Goal: Task Accomplishment & Management: Manage account settings

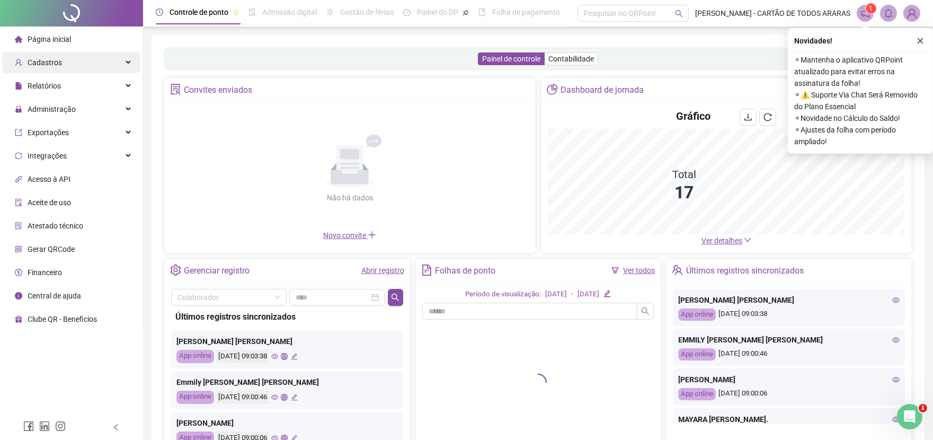
click at [64, 61] on div "Cadastros" at bounding box center [71, 62] width 138 height 21
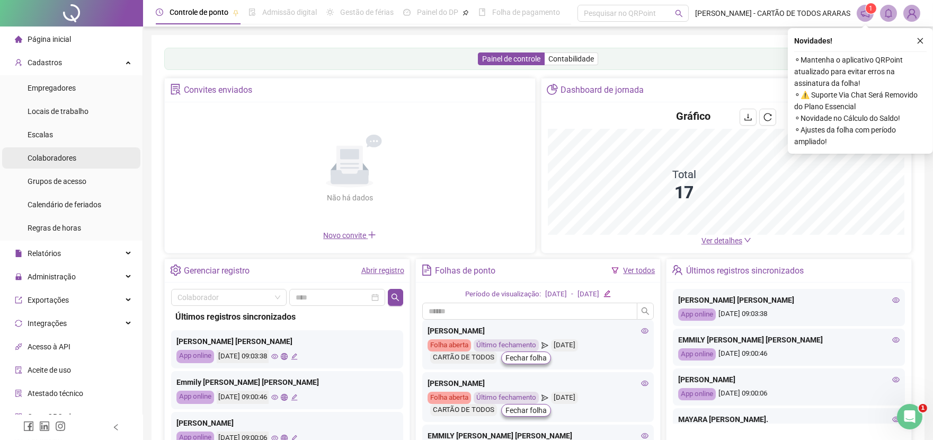
click at [72, 156] on span "Colaboradores" at bounding box center [52, 158] width 49 height 8
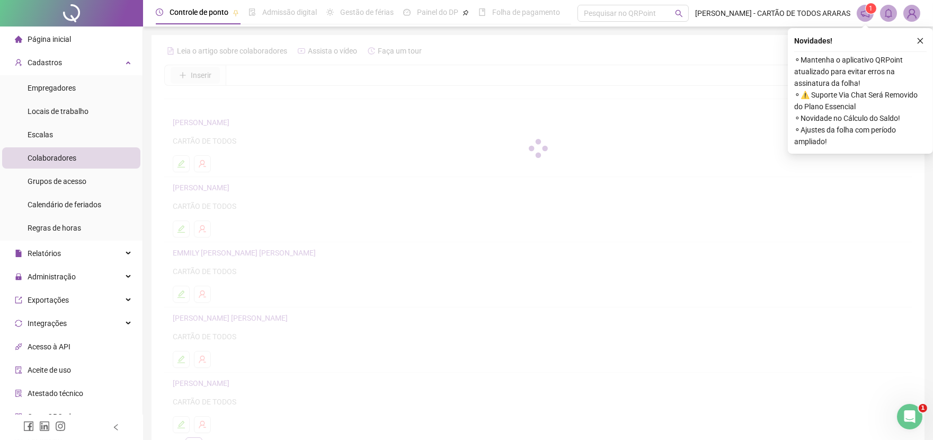
click at [184, 72] on icon "plus" at bounding box center [182, 75] width 7 height 7
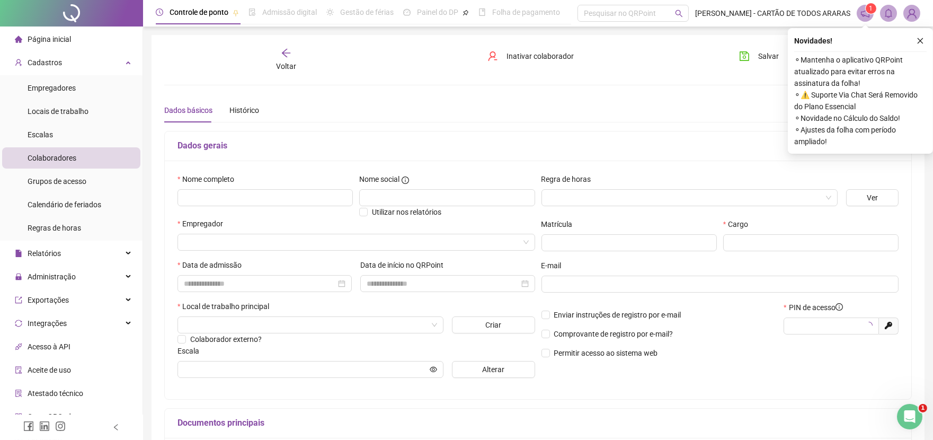
type input "*****"
click at [234, 200] on input "text" at bounding box center [265, 197] width 175 height 17
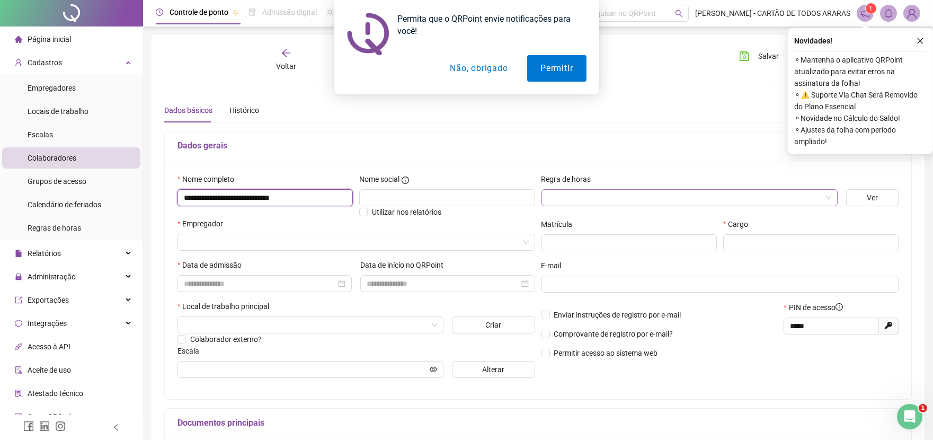
type input "**********"
click at [726, 202] on input "search" at bounding box center [685, 198] width 274 height 16
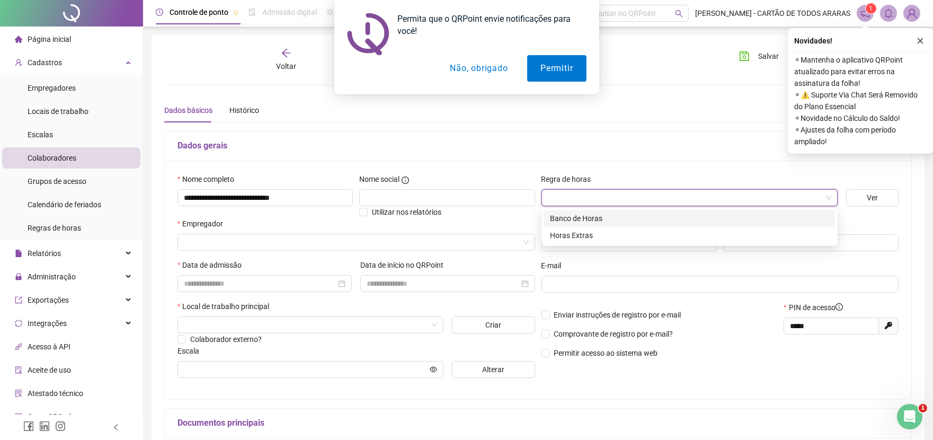
click at [598, 221] on div "Banco de Horas" at bounding box center [689, 218] width 279 height 12
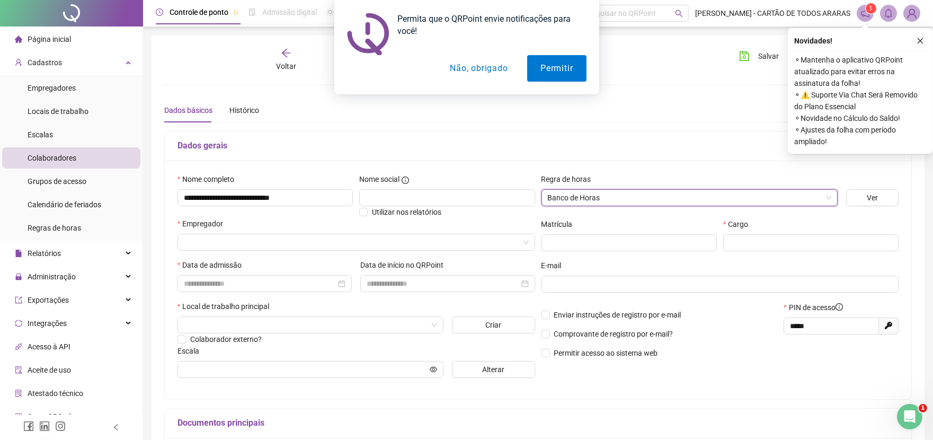
click at [479, 63] on button "Não, obrigado" at bounding box center [479, 68] width 84 height 26
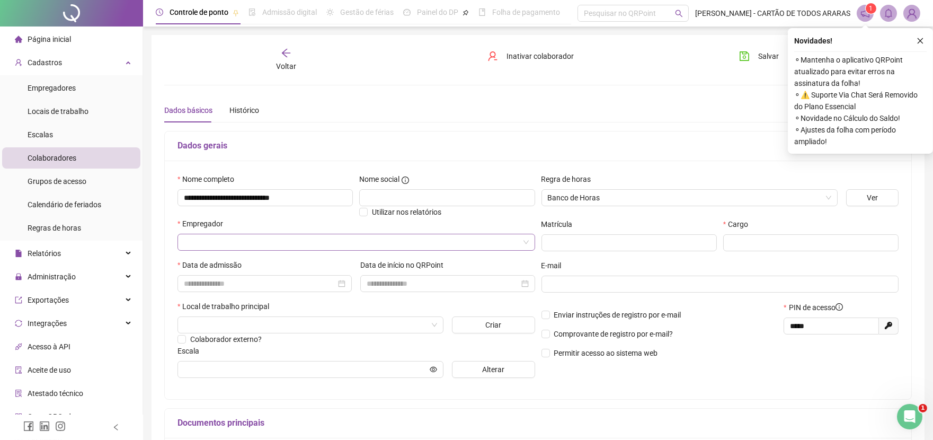
click at [276, 242] on input "search" at bounding box center [351, 242] width 335 height 16
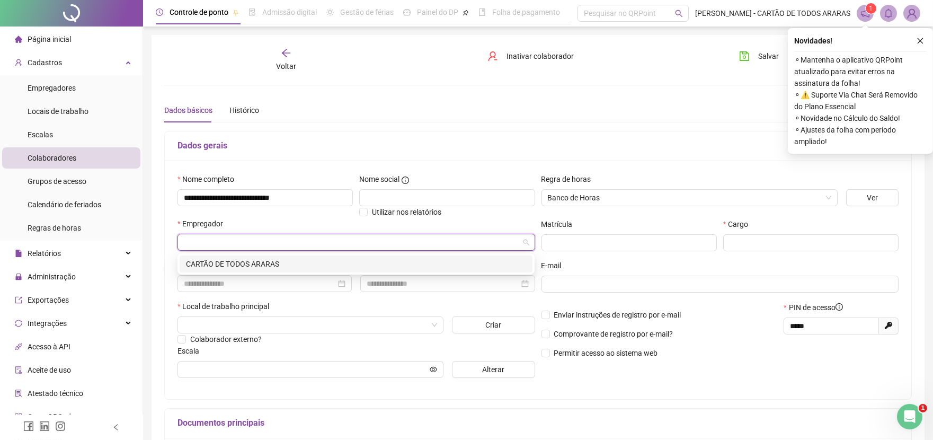
click at [273, 263] on div "CARTÃO DE TODOS ARARAS" at bounding box center [356, 264] width 340 height 12
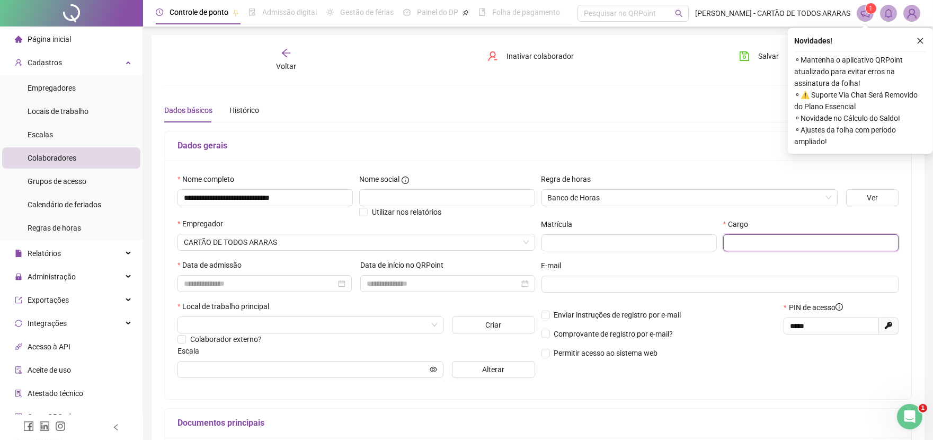
click at [727, 240] on input "text" at bounding box center [810, 242] width 175 height 17
click at [341, 286] on div at bounding box center [265, 284] width 162 height 12
type input "**********"
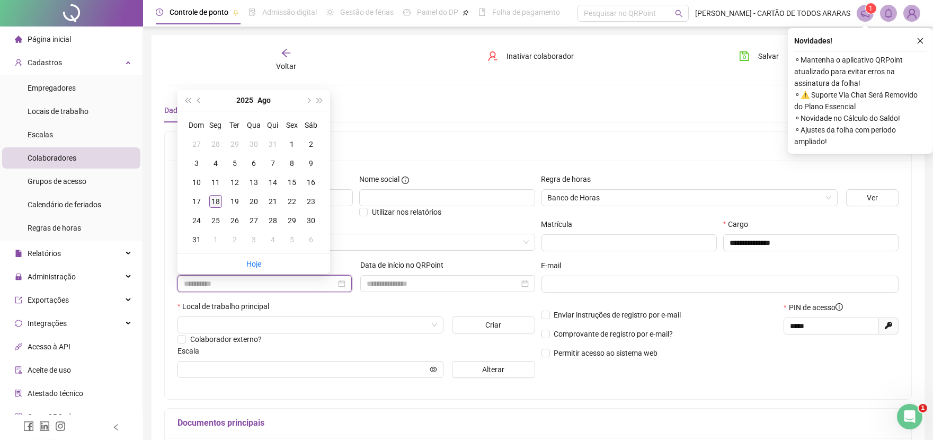
type input "**********"
click at [213, 203] on div "18" at bounding box center [215, 201] width 13 height 13
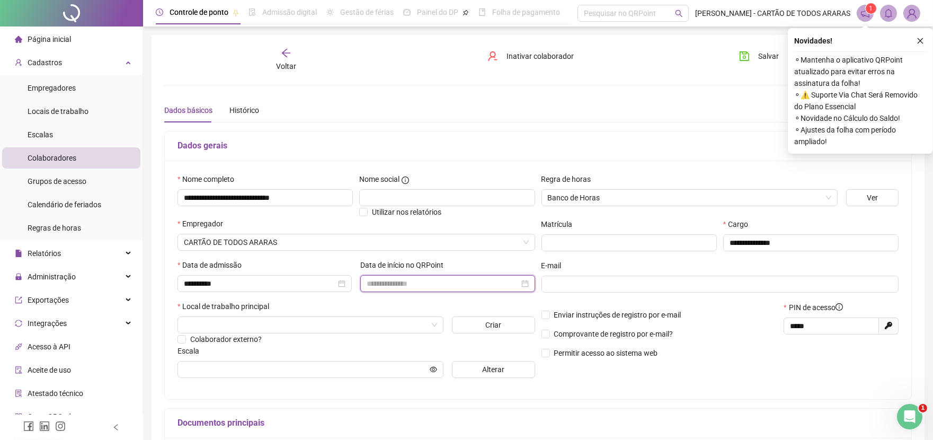
click at [433, 281] on input at bounding box center [443, 284] width 152 height 12
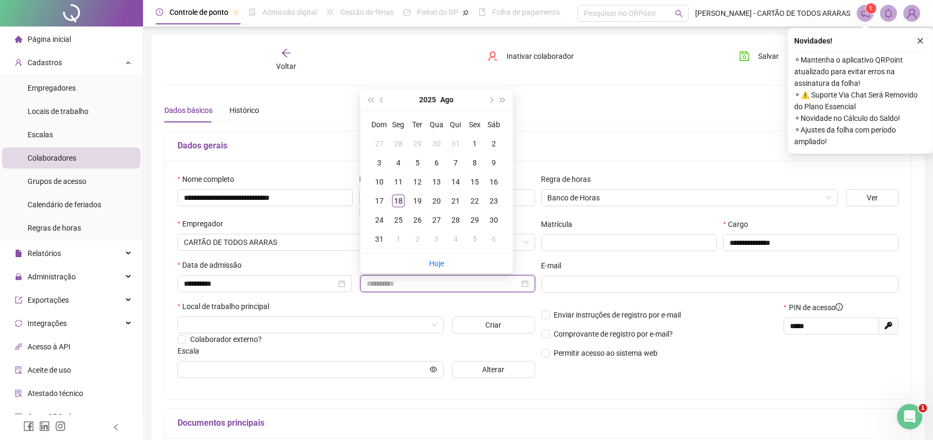
type input "**********"
click at [394, 201] on div "18" at bounding box center [398, 200] width 13 height 13
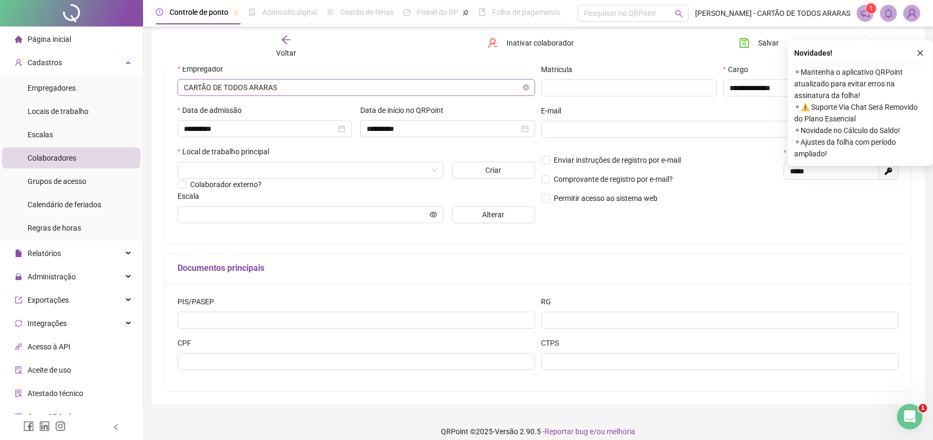
scroll to position [167, 0]
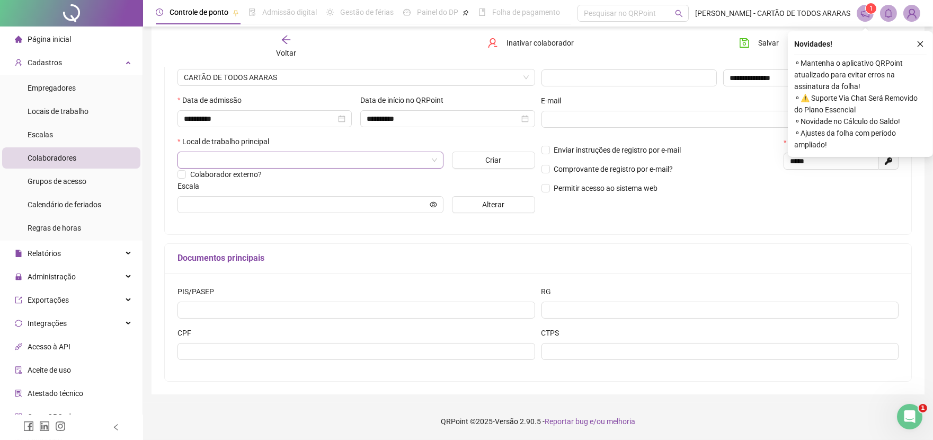
click at [412, 159] on input "search" at bounding box center [306, 160] width 244 height 16
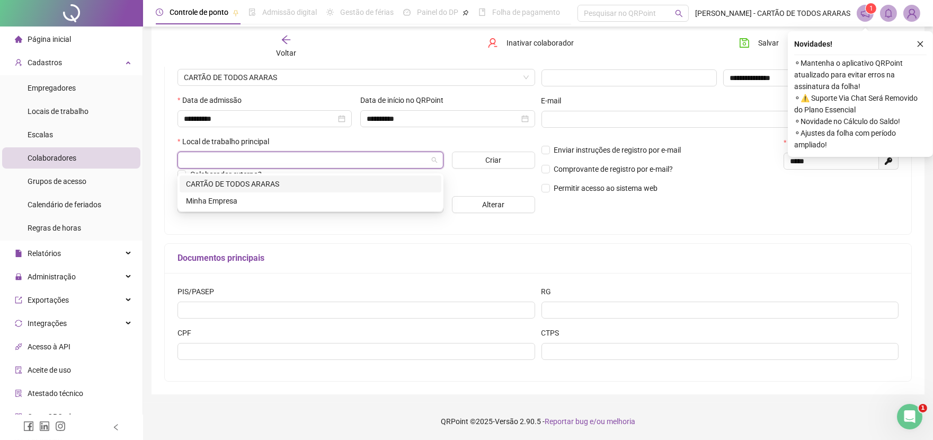
click at [279, 179] on div "CARTÃO DE TODOS ARARAS" at bounding box center [310, 184] width 249 height 12
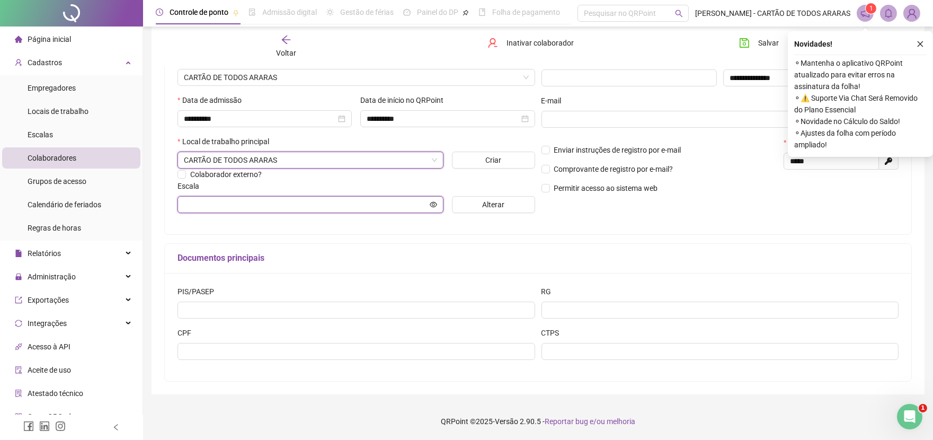
click at [383, 208] on input "text" at bounding box center [306, 205] width 244 height 12
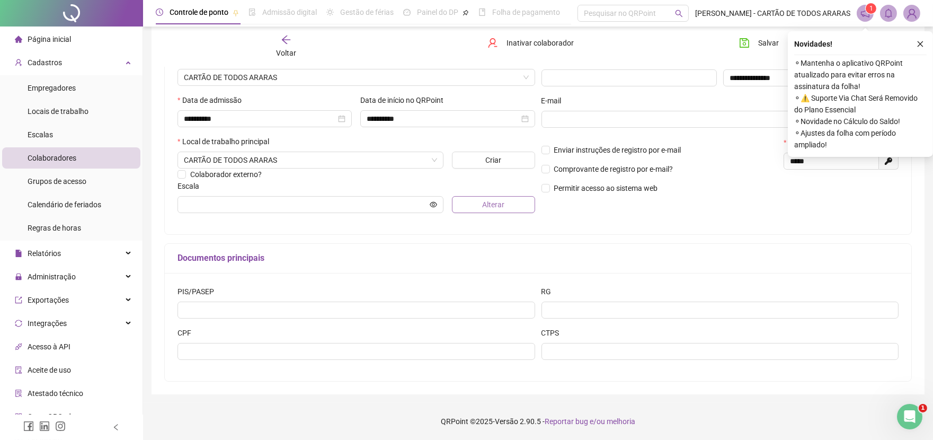
click at [486, 205] on span "Alterar" at bounding box center [493, 205] width 22 height 12
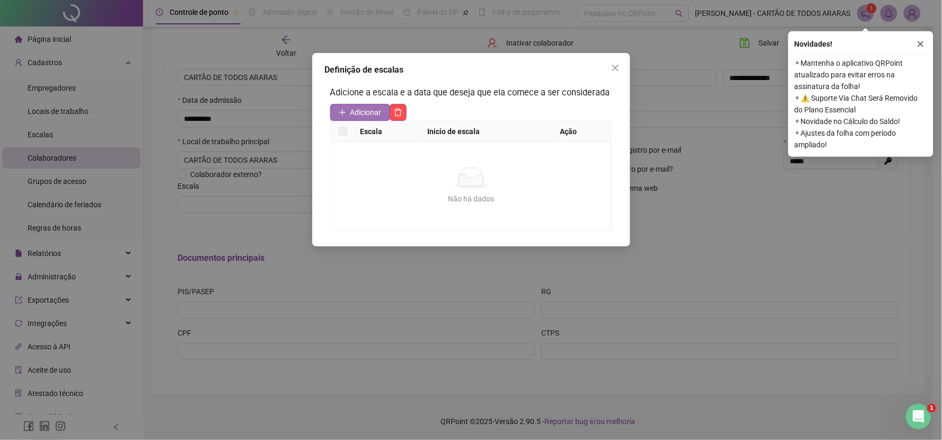
click at [362, 108] on span "Adicionar" at bounding box center [365, 113] width 31 height 12
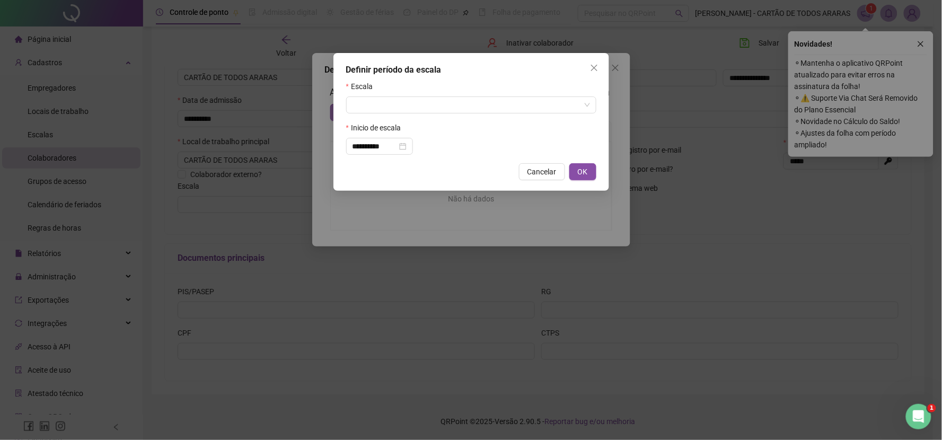
click at [362, 108] on input "search" at bounding box center [466, 105] width 228 height 16
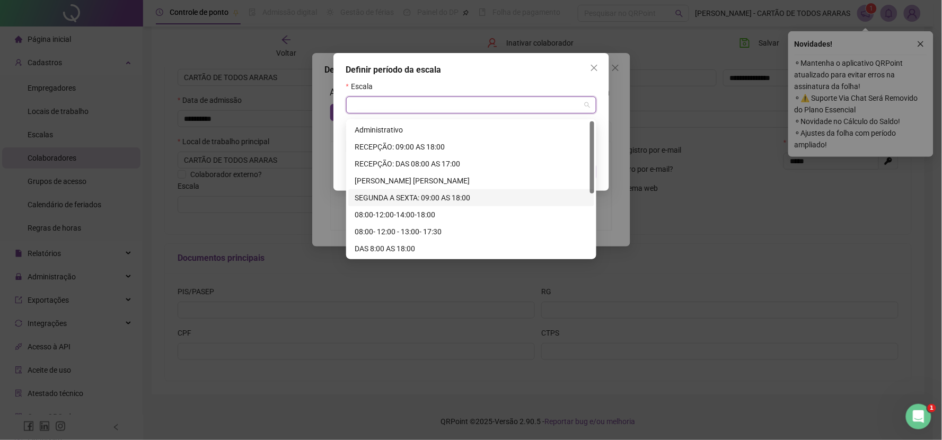
click at [418, 193] on div "SEGUNDA A SEXTA: 09:00 AS 18:00" at bounding box center [470, 198] width 233 height 12
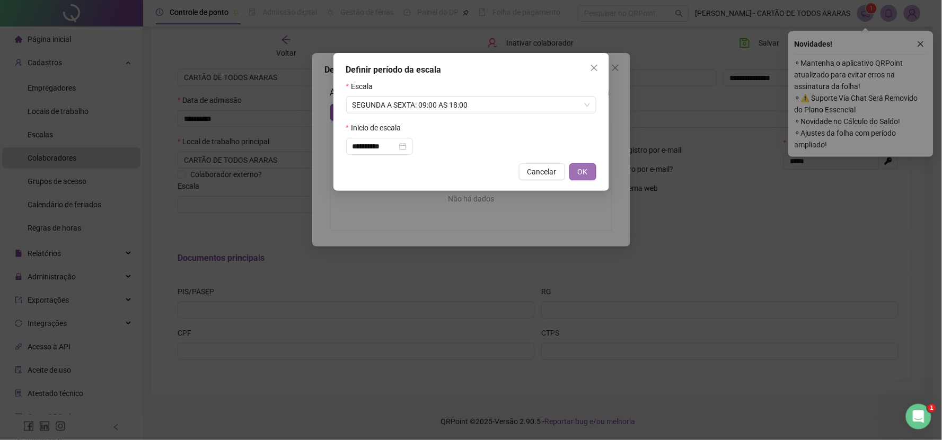
click at [586, 174] on span "OK" at bounding box center [583, 172] width 10 height 12
type input "**********"
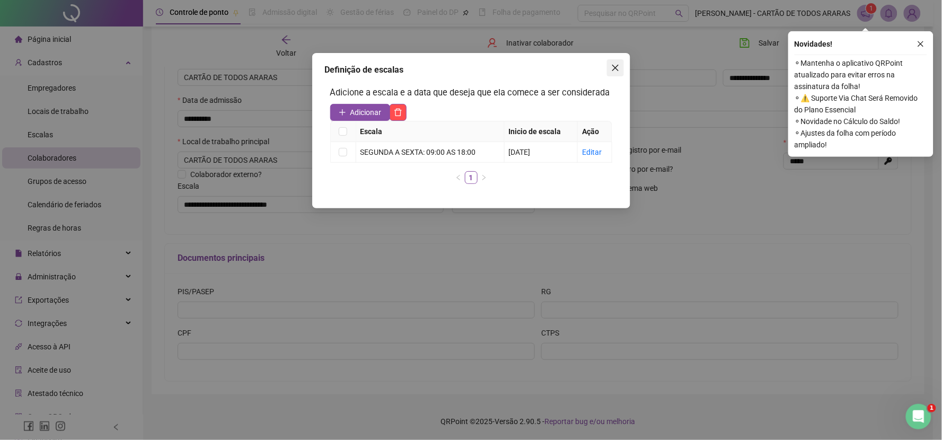
click at [615, 70] on icon "close" at bounding box center [615, 68] width 8 height 8
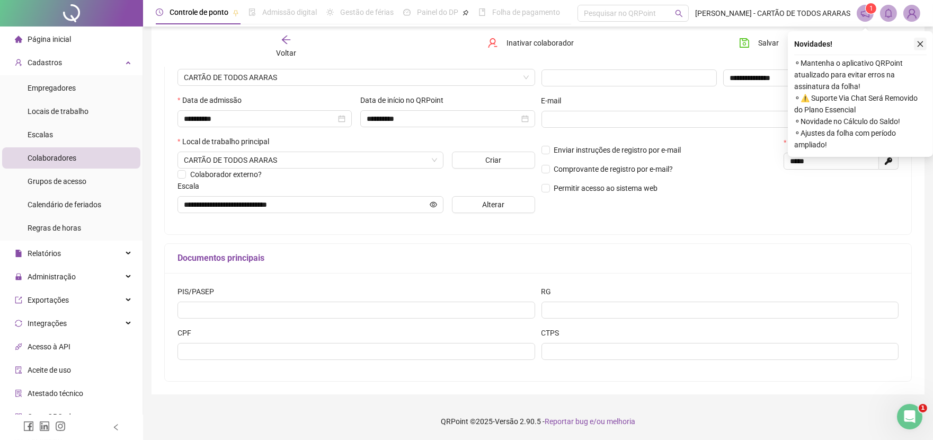
click at [915, 40] on button "button" at bounding box center [920, 44] width 13 height 13
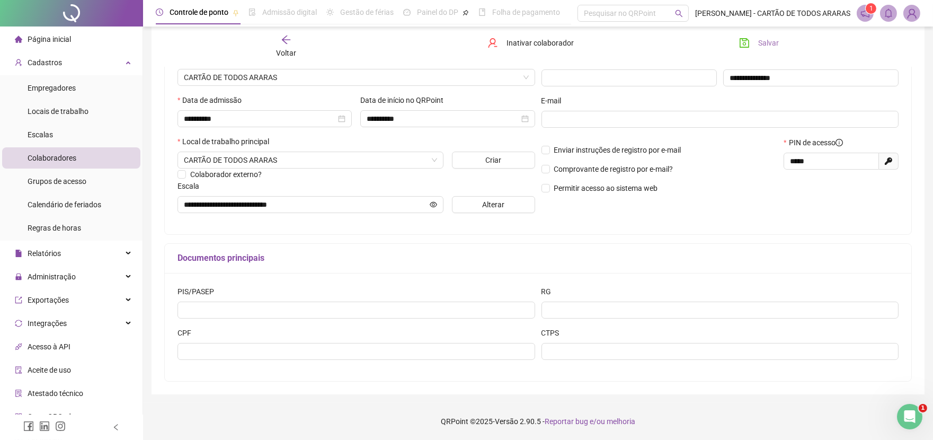
click at [750, 43] on button "Salvar" at bounding box center [759, 42] width 56 height 17
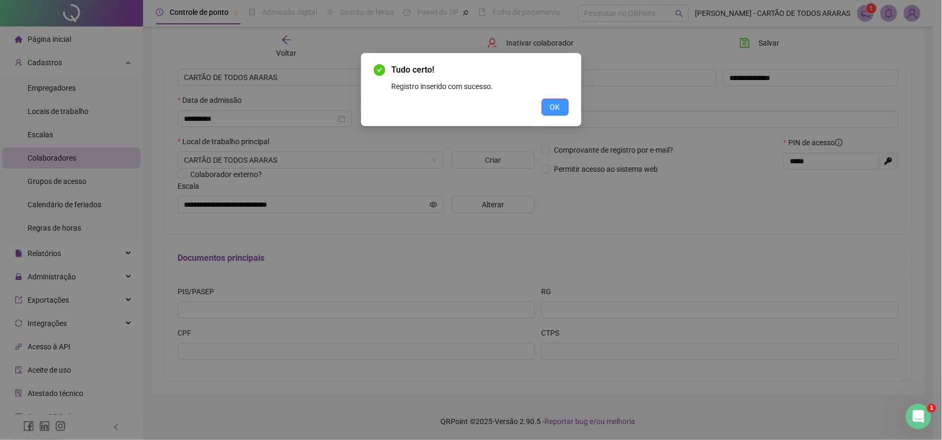
click at [551, 108] on span "OK" at bounding box center [555, 107] width 10 height 12
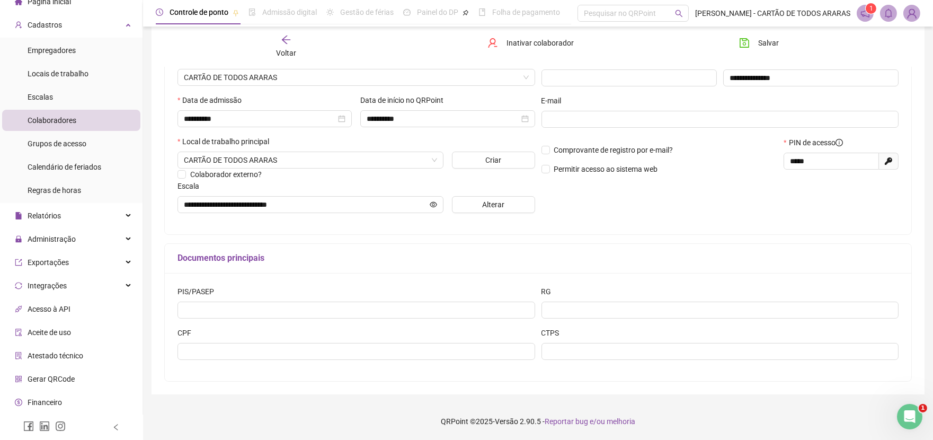
scroll to position [59, 0]
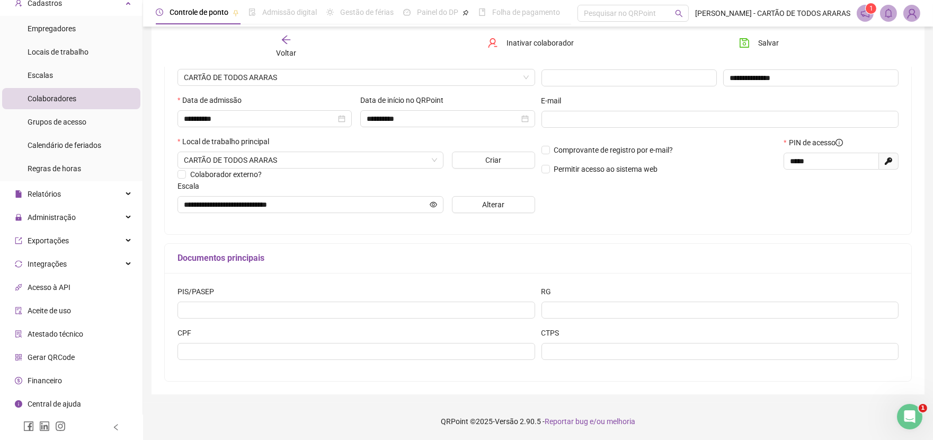
click at [73, 357] on span "Gerar QRCode" at bounding box center [51, 357] width 47 height 8
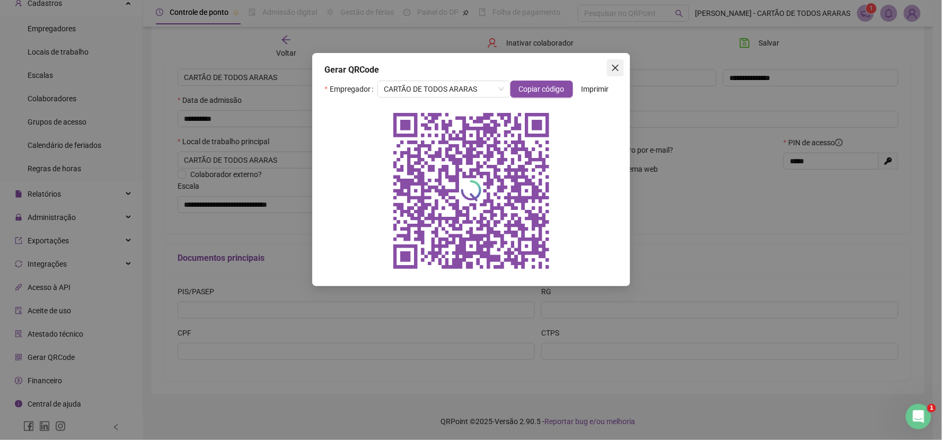
click at [616, 67] on icon "close" at bounding box center [615, 68] width 8 height 8
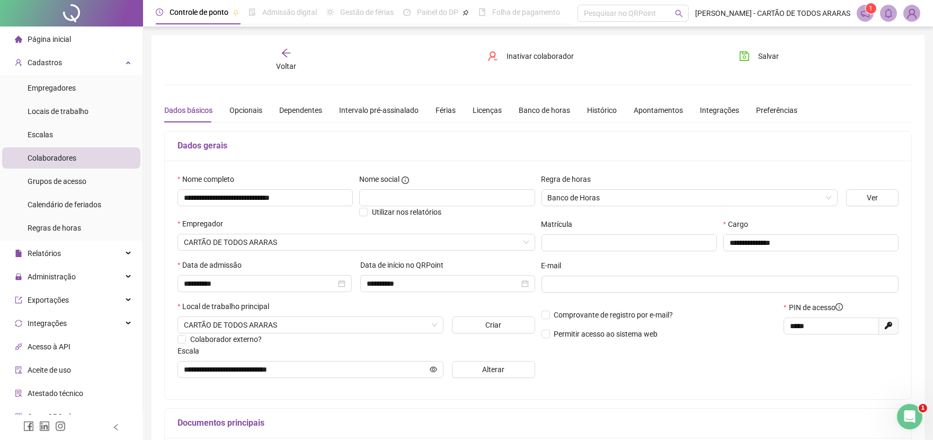
click at [60, 41] on span "Página inicial" at bounding box center [49, 39] width 43 height 8
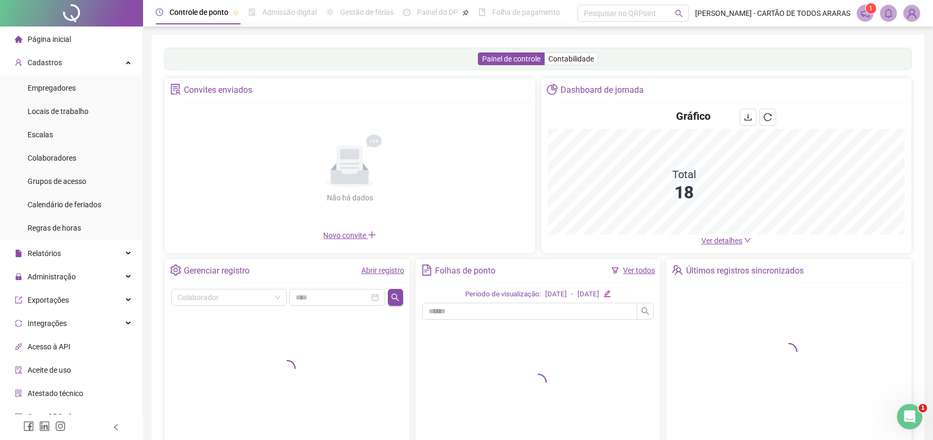
click at [396, 272] on link "Abrir registro" at bounding box center [382, 270] width 43 height 8
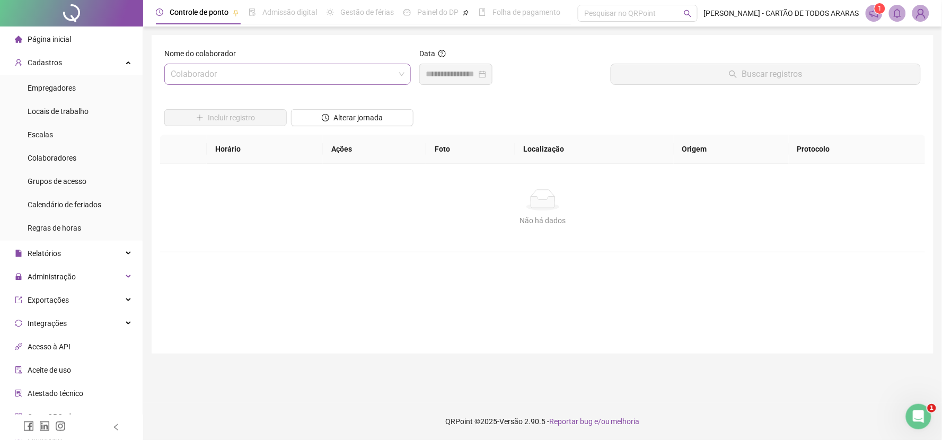
click at [266, 71] on input "search" at bounding box center [283, 74] width 224 height 20
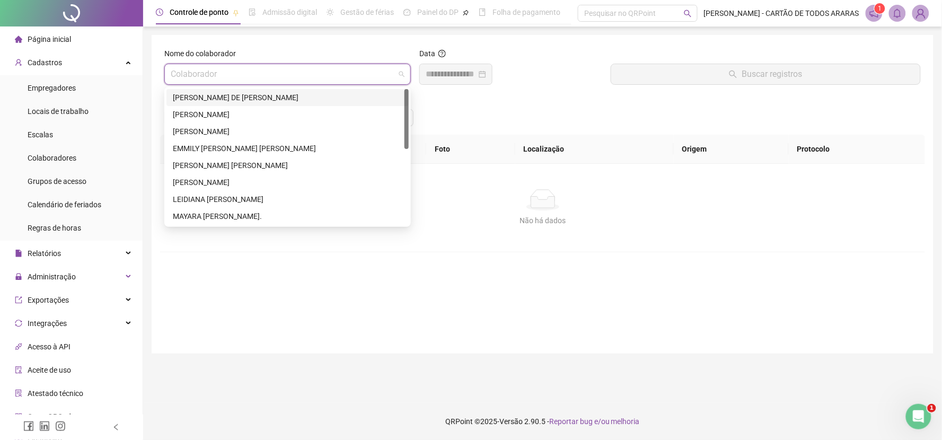
click at [271, 98] on div "[PERSON_NAME] DE [PERSON_NAME]" at bounding box center [287, 98] width 229 height 12
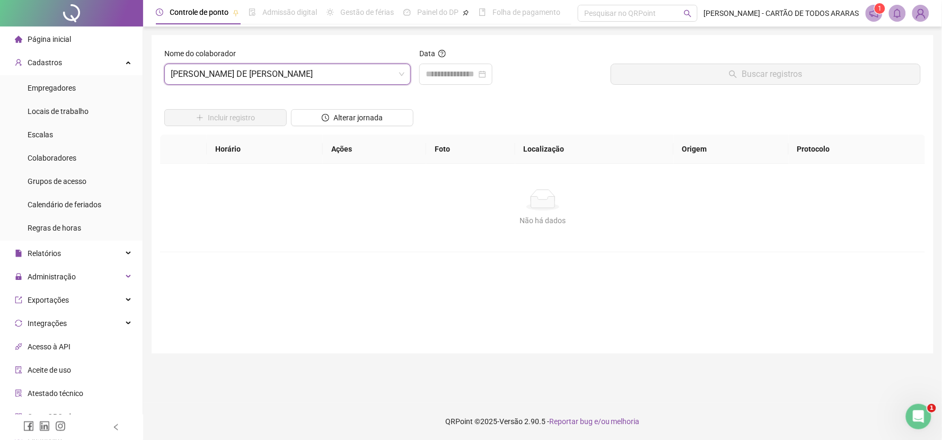
click at [449, 189] on div "Não há dados" at bounding box center [543, 199] width 740 height 21
click at [342, 80] on span "[PERSON_NAME] DE [PERSON_NAME]" at bounding box center [288, 74] width 234 height 20
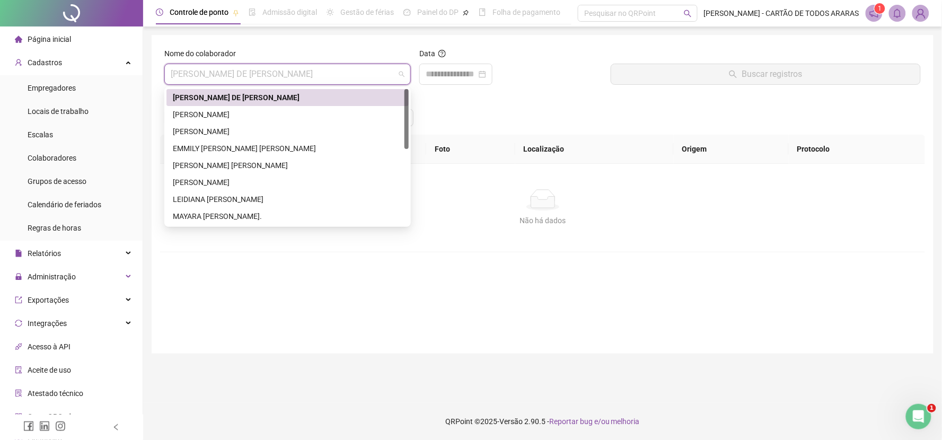
click at [331, 97] on div "[PERSON_NAME] DE [PERSON_NAME]" at bounding box center [287, 98] width 229 height 12
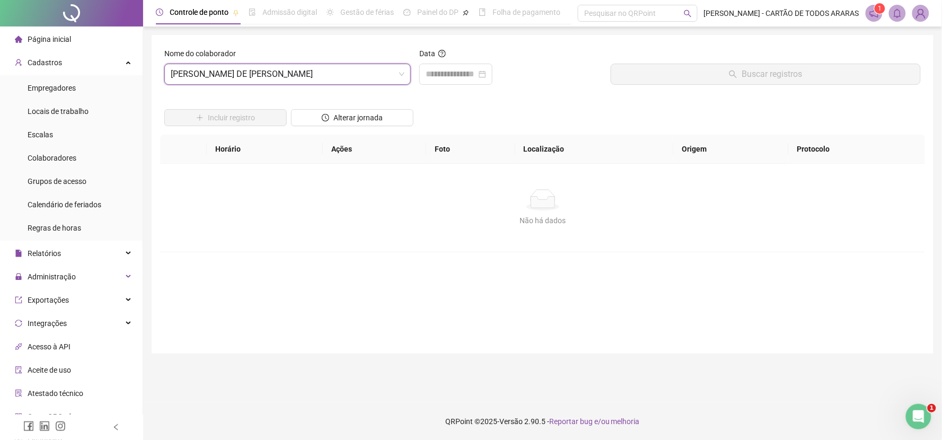
click at [711, 245] on div "Não há dados Não há dados" at bounding box center [542, 208] width 765 height 88
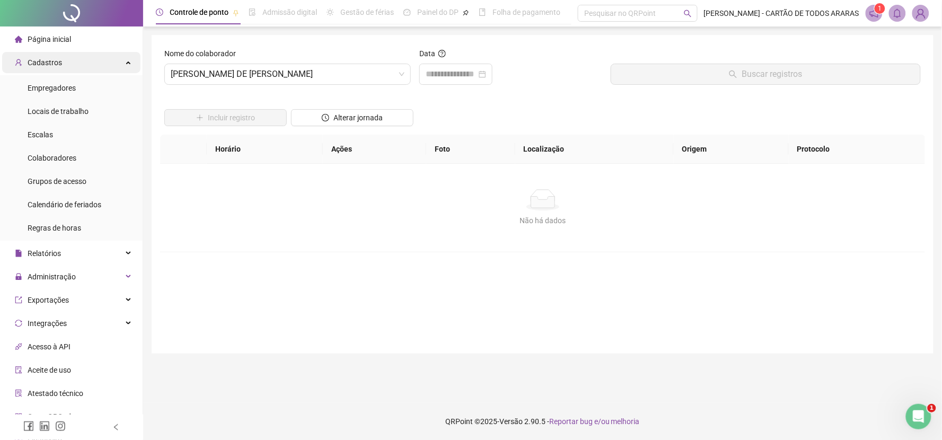
click at [56, 61] on span "Cadastros" at bounding box center [45, 62] width 34 height 8
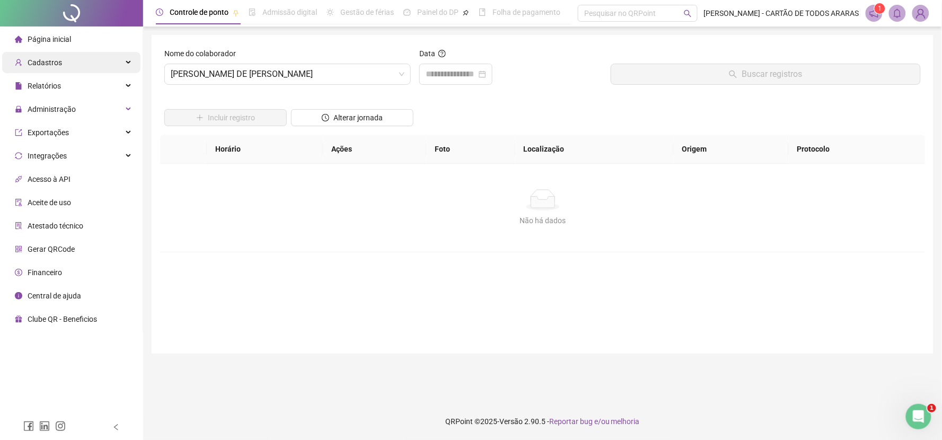
click at [69, 67] on div "Cadastros" at bounding box center [71, 62] width 138 height 21
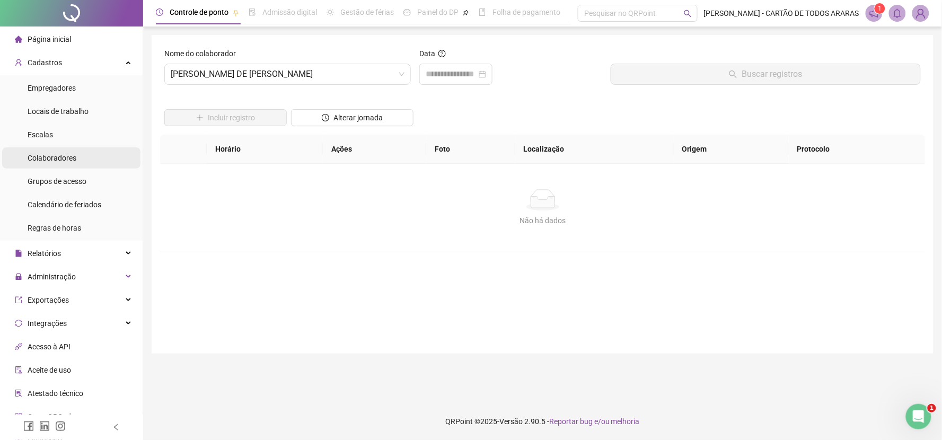
click at [56, 156] on span "Colaboradores" at bounding box center [52, 158] width 49 height 8
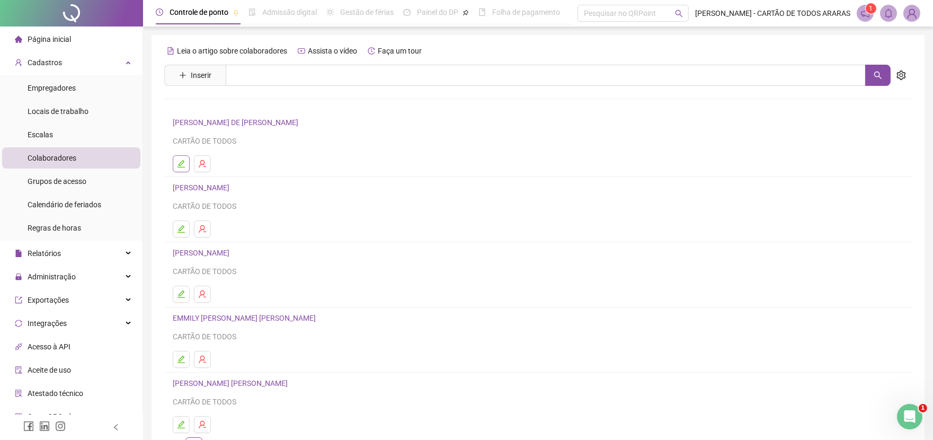
click at [175, 163] on button "button" at bounding box center [181, 163] width 17 height 17
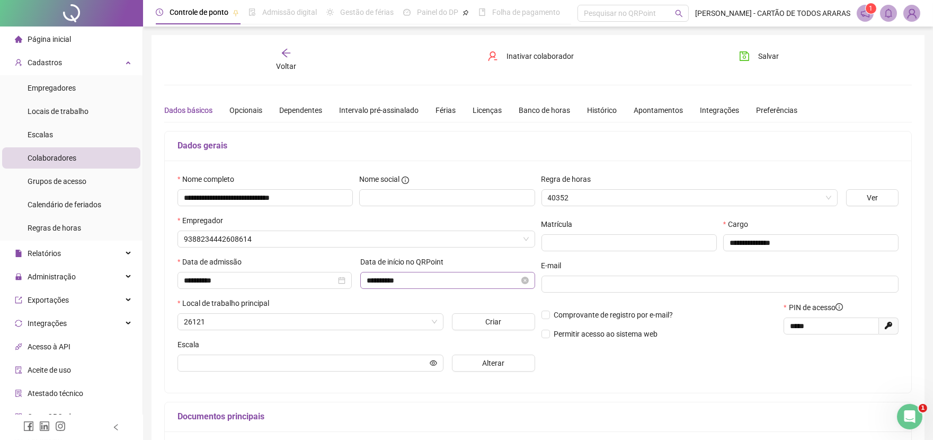
type input "**********"
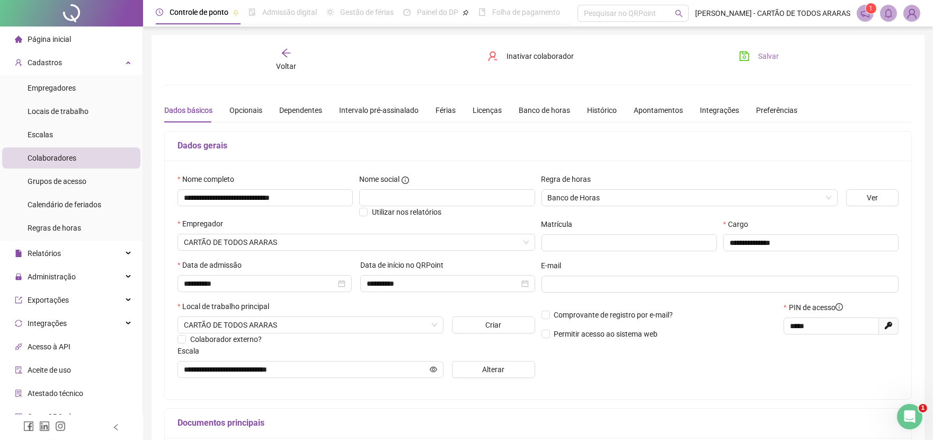
click at [751, 50] on button "Salvar" at bounding box center [759, 56] width 56 height 17
click at [59, 60] on span "Cadastros" at bounding box center [45, 62] width 34 height 8
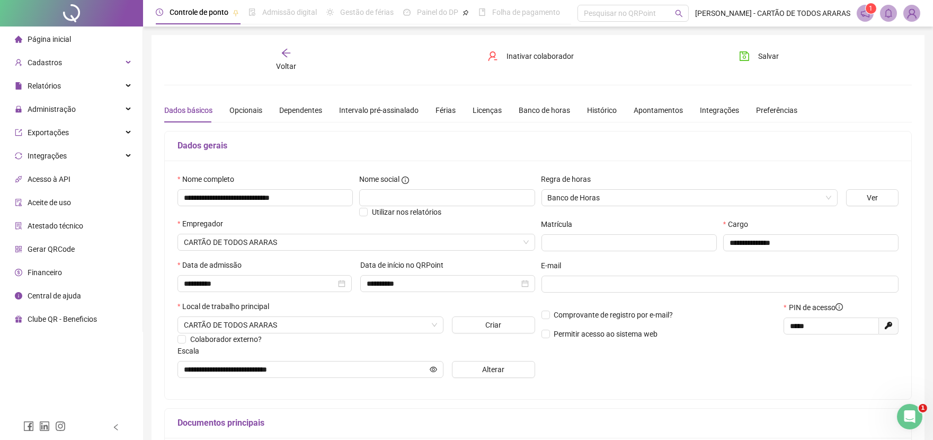
click at [65, 36] on span "Página inicial" at bounding box center [49, 39] width 43 height 8
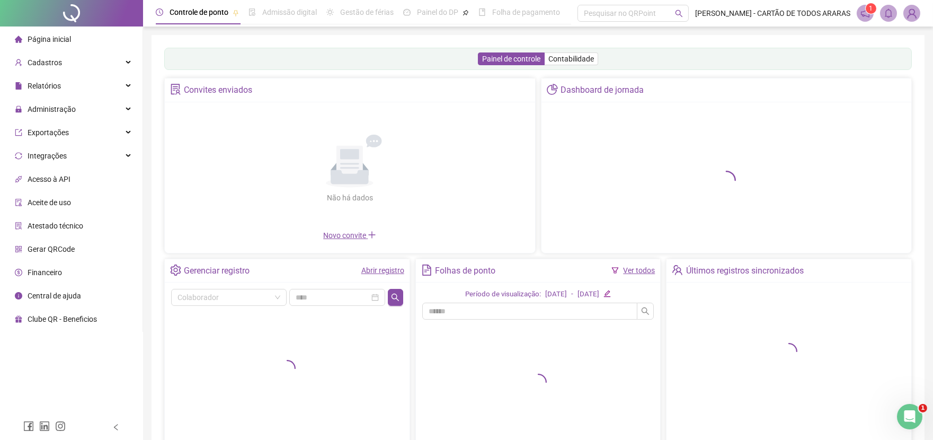
click at [394, 271] on link "Abrir registro" at bounding box center [382, 270] width 43 height 8
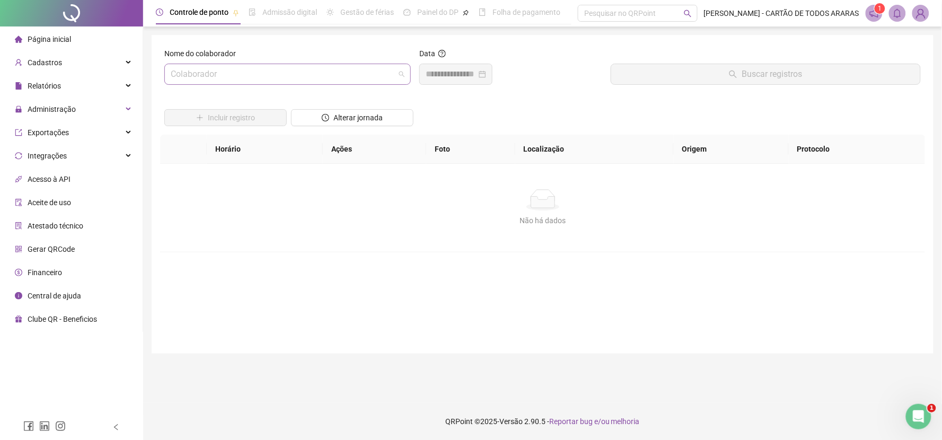
click at [249, 72] on input "search" at bounding box center [283, 74] width 224 height 20
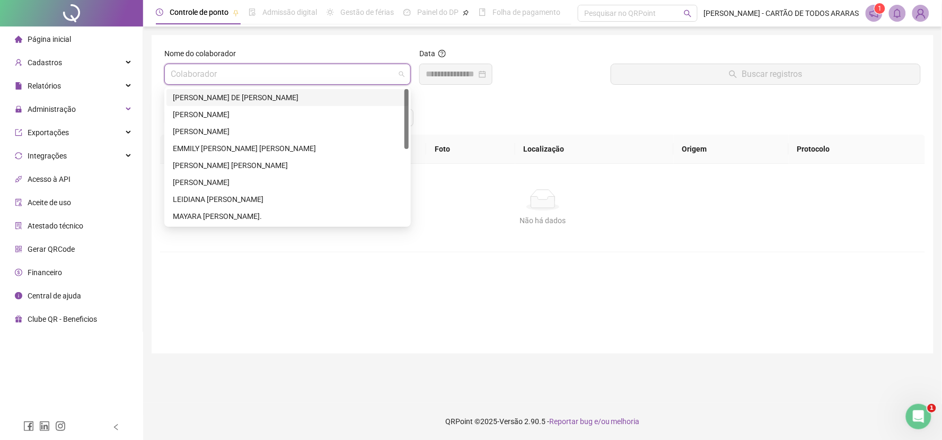
click at [246, 103] on div "[PERSON_NAME] DE [PERSON_NAME]" at bounding box center [287, 98] width 229 height 12
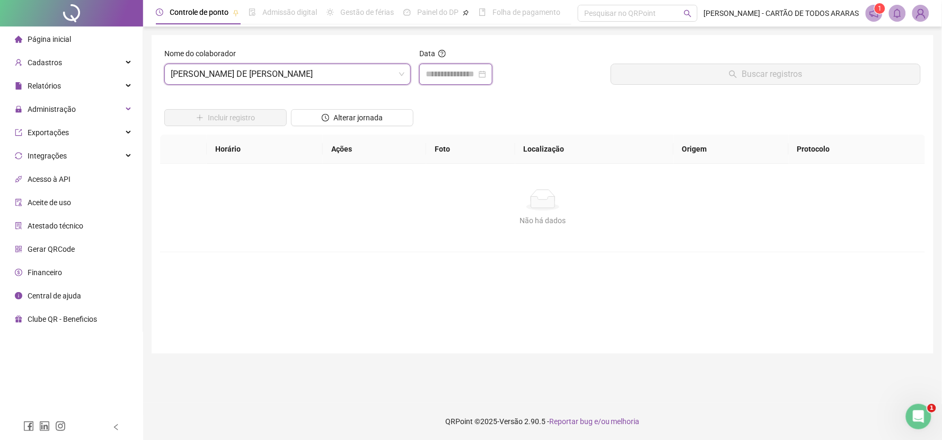
click at [476, 69] on input at bounding box center [450, 74] width 51 height 13
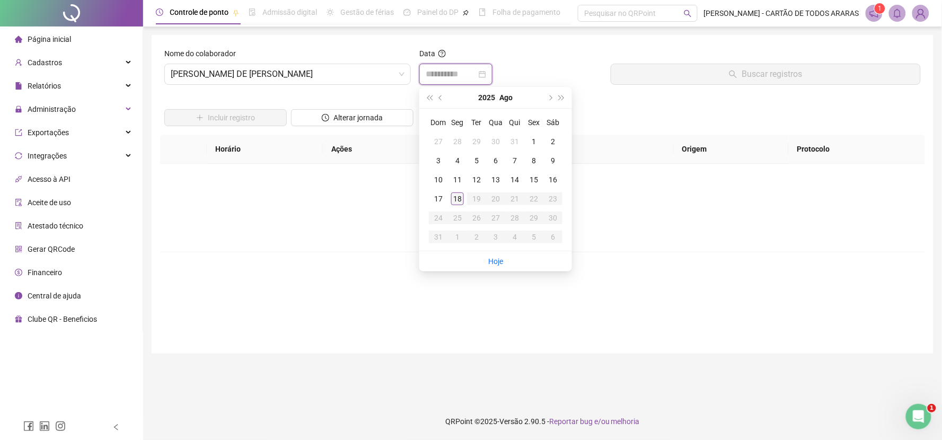
type input "**********"
click at [462, 198] on div "18" at bounding box center [457, 198] width 13 height 13
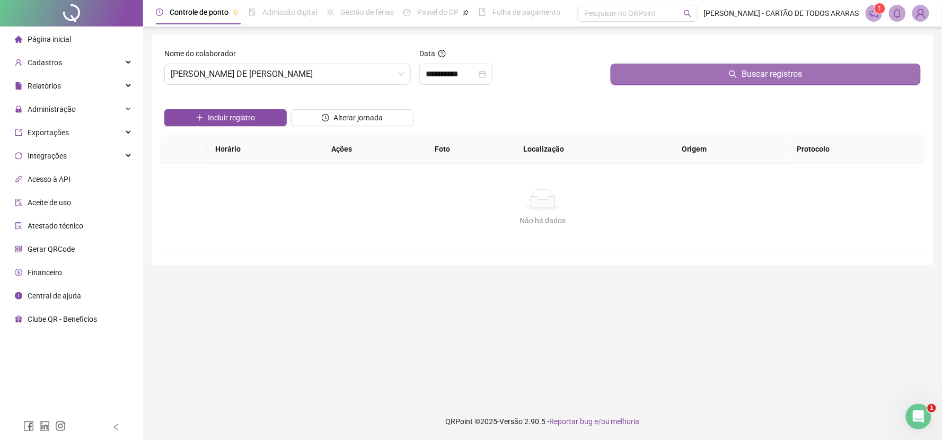
click at [669, 82] on button "Buscar registros" at bounding box center [765, 74] width 310 height 21
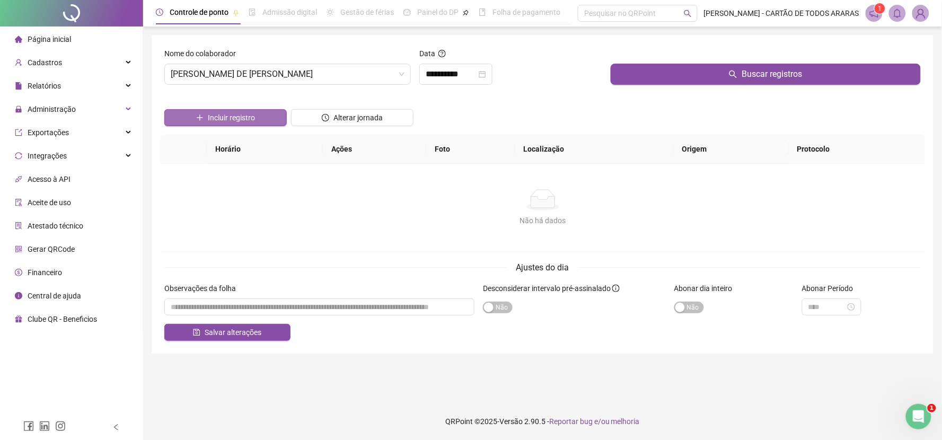
click at [231, 119] on span "Incluir registro" at bounding box center [231, 118] width 47 height 12
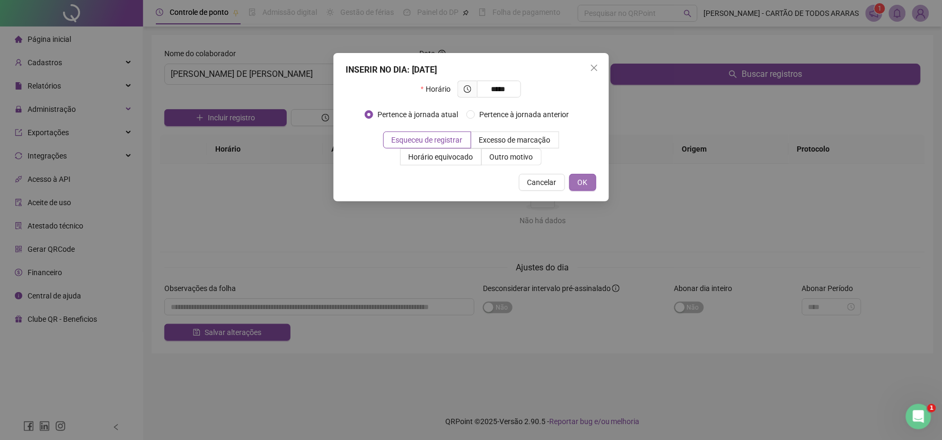
type input "*****"
click at [579, 174] on button "OK" at bounding box center [582, 182] width 27 height 17
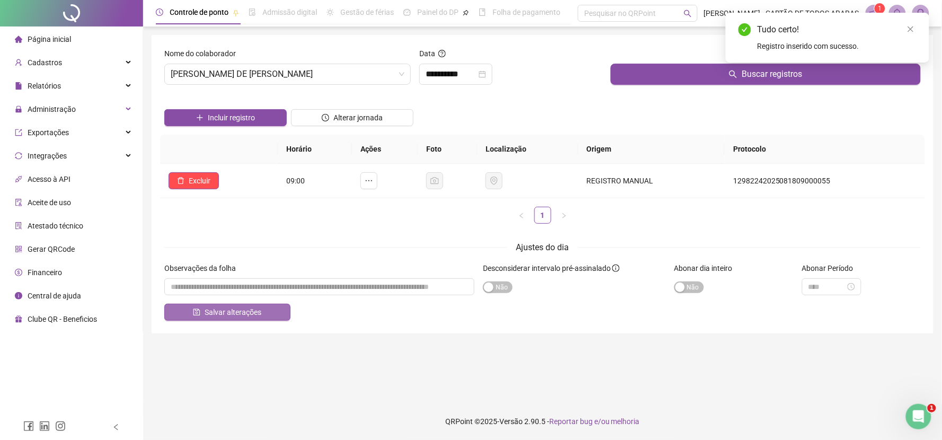
click at [265, 310] on button "Salvar alterações" at bounding box center [227, 312] width 126 height 17
